Goal: Transaction & Acquisition: Purchase product/service

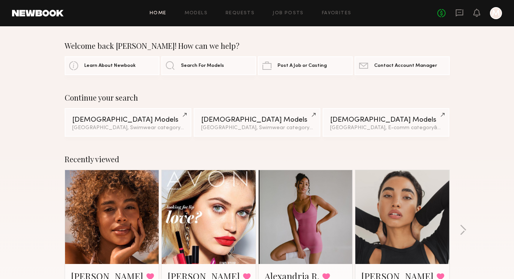
click at [498, 17] on div at bounding box center [496, 13] width 12 height 12
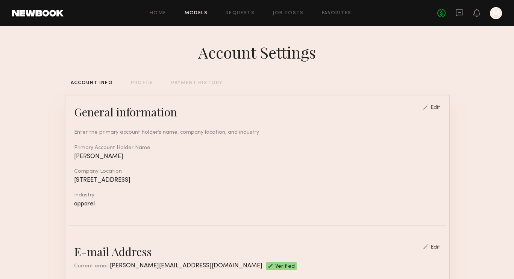
click at [195, 13] on link "Models" at bounding box center [196, 13] width 23 height 5
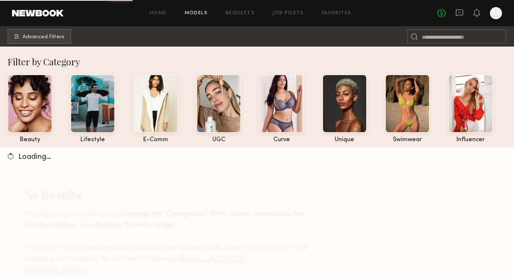
click at [459, 18] on link at bounding box center [459, 13] width 8 height 9
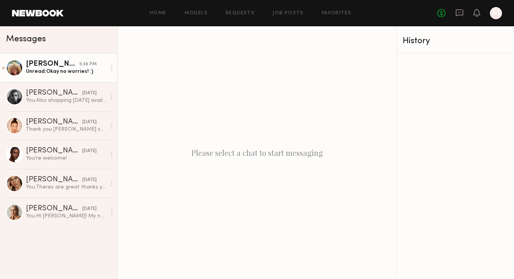
click at [44, 62] on div "[PERSON_NAME]" at bounding box center [52, 65] width 53 height 8
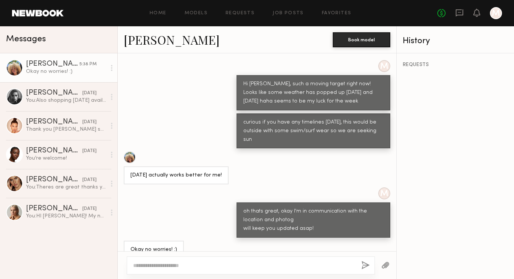
scroll to position [401, 0]
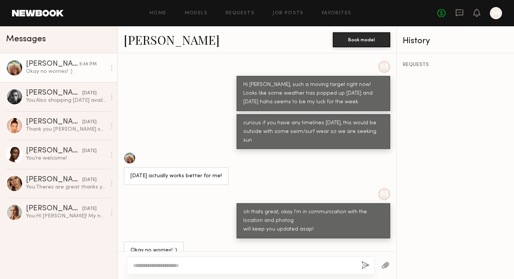
click at [151, 43] on link "Maya A." at bounding box center [172, 40] width 96 height 16
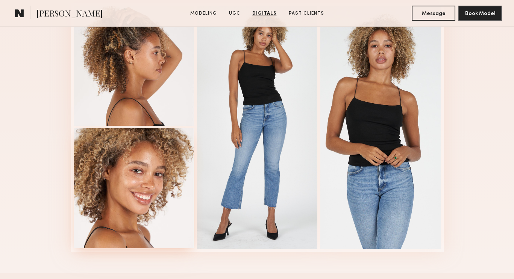
scroll to position [1887, 0]
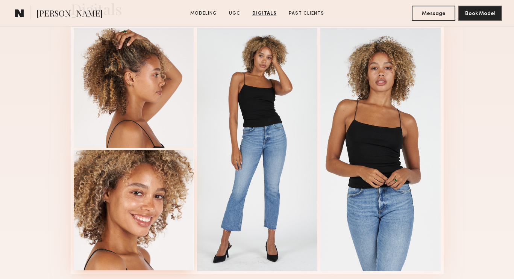
click at [146, 205] on div at bounding box center [134, 210] width 120 height 120
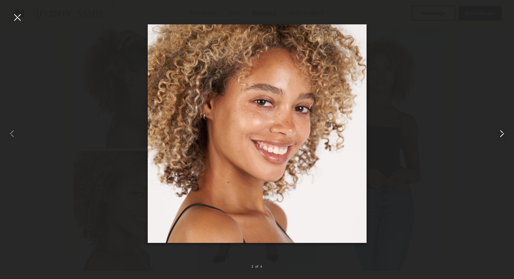
click at [497, 135] on common-icon at bounding box center [502, 134] width 12 height 12
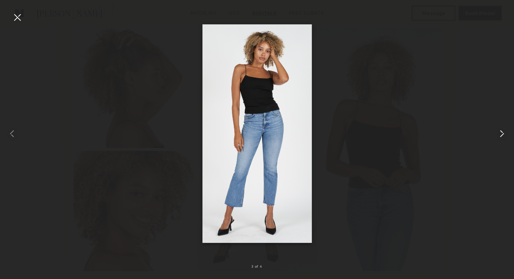
click at [497, 135] on common-icon at bounding box center [502, 134] width 12 height 12
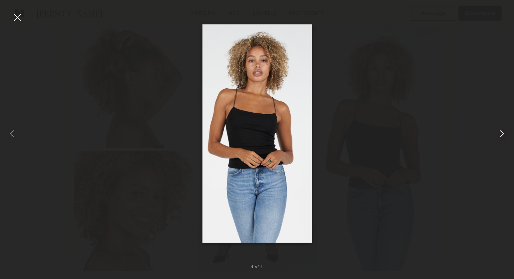
click at [497, 135] on common-icon at bounding box center [502, 134] width 12 height 12
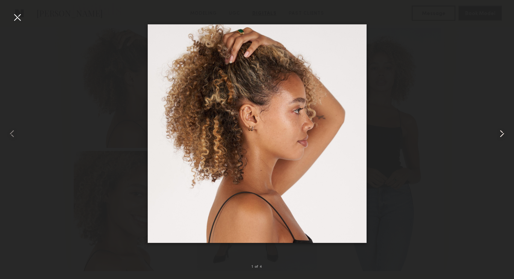
click at [497, 135] on common-icon at bounding box center [502, 134] width 12 height 12
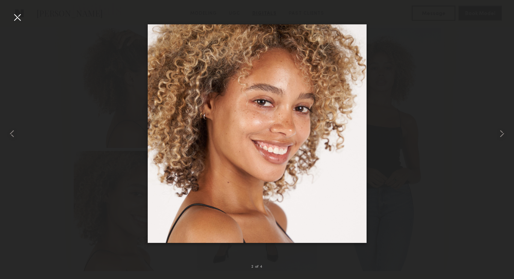
click at [18, 19] on div at bounding box center [17, 17] width 12 height 12
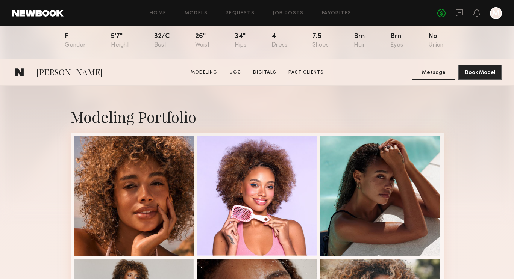
scroll to position [26, 0]
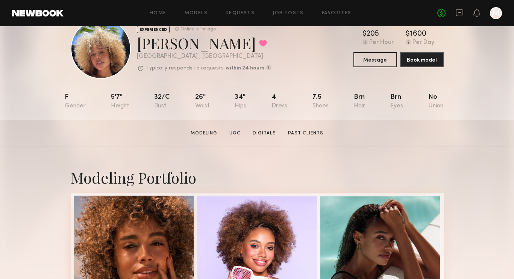
click at [140, 239] on div at bounding box center [134, 256] width 120 height 120
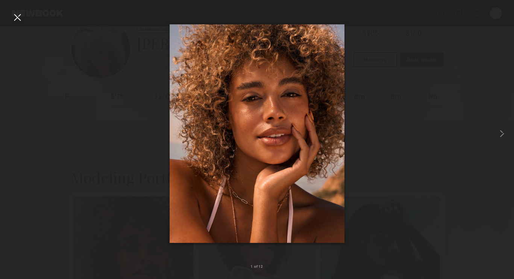
click at [17, 17] on div at bounding box center [17, 17] width 12 height 12
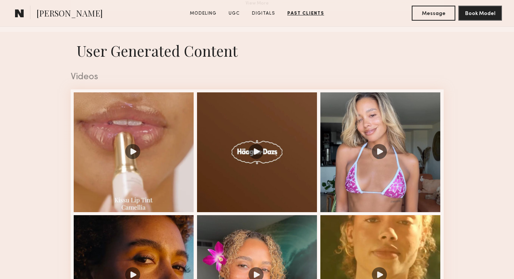
scroll to position [722, 0]
